Goal: Information Seeking & Learning: Learn about a topic

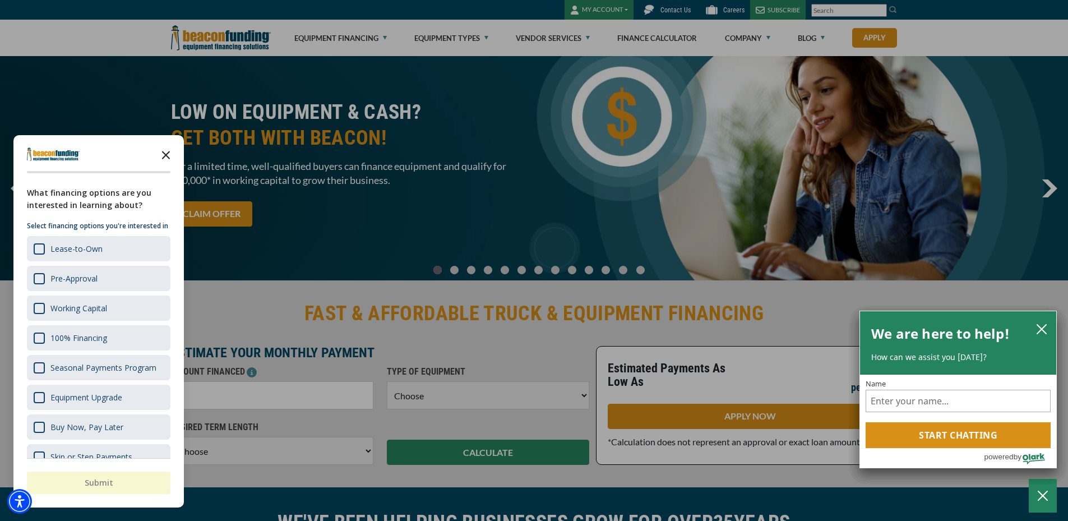
click at [168, 156] on polygon "Close the survey" at bounding box center [166, 155] width 8 height 8
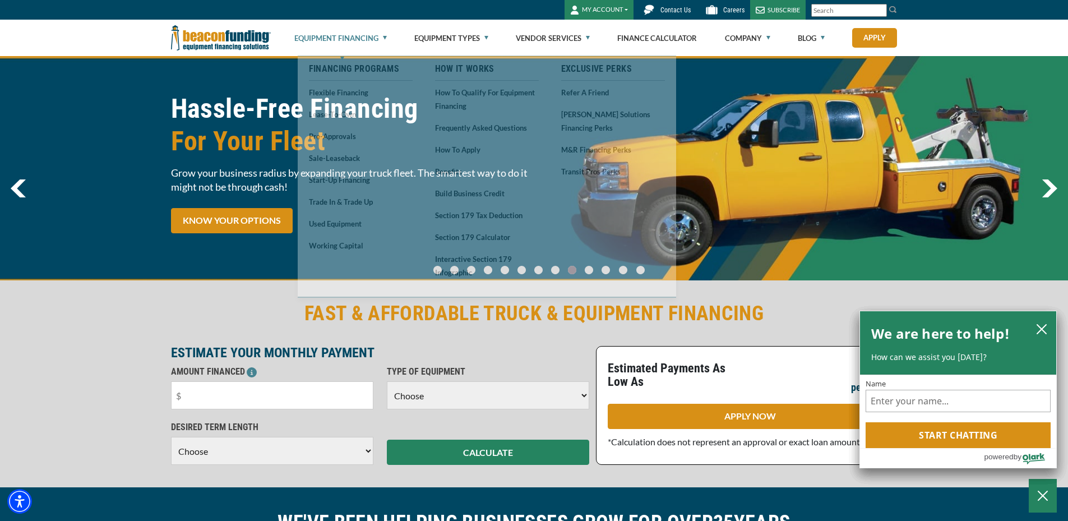
click at [345, 39] on link "Equipment Financing" at bounding box center [340, 38] width 93 height 36
